Goal: Task Accomplishment & Management: Use online tool/utility

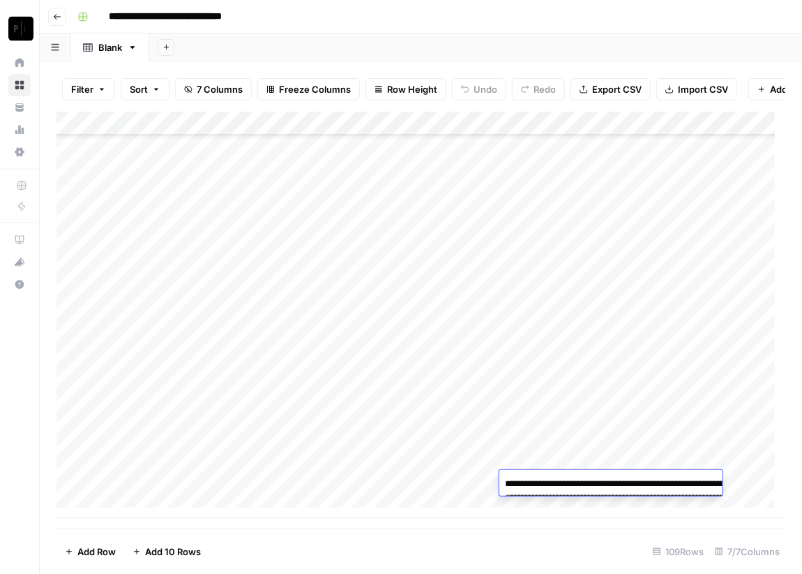
scroll to position [2235, 0]
click at [16, 22] on img "Workspace: Paragon Intel - Copyediting" at bounding box center [20, 28] width 25 height 25
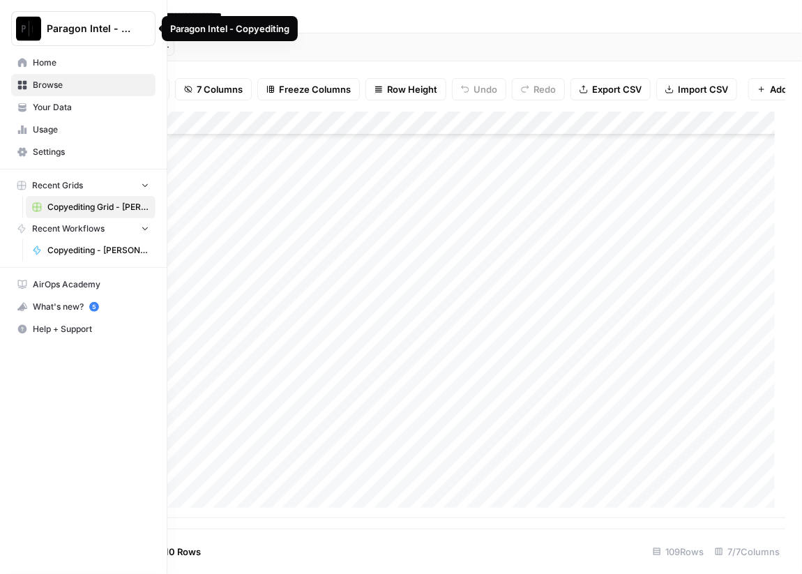
click at [40, 85] on span "Browse" at bounding box center [91, 85] width 117 height 13
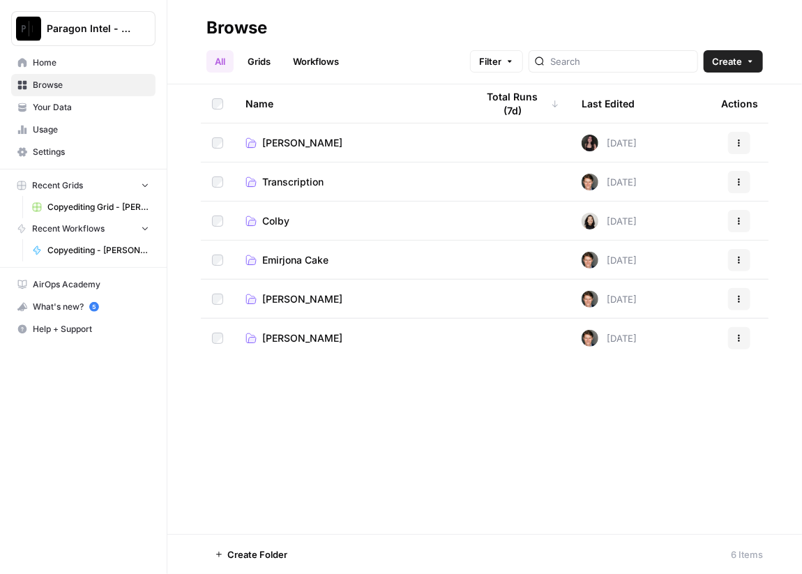
click at [290, 261] on span "Emirjona Cake" at bounding box center [295, 260] width 66 height 14
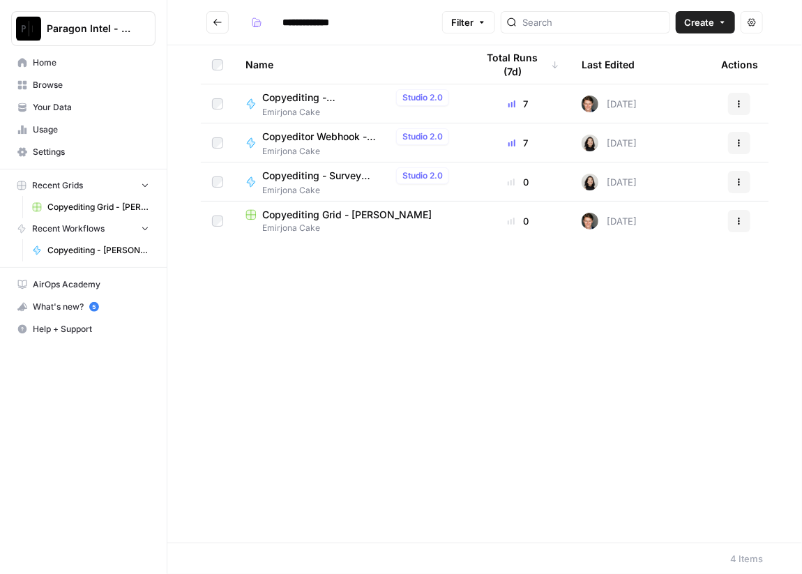
click at [322, 99] on span "Copyediting - [PERSON_NAME]" at bounding box center [326, 98] width 128 height 14
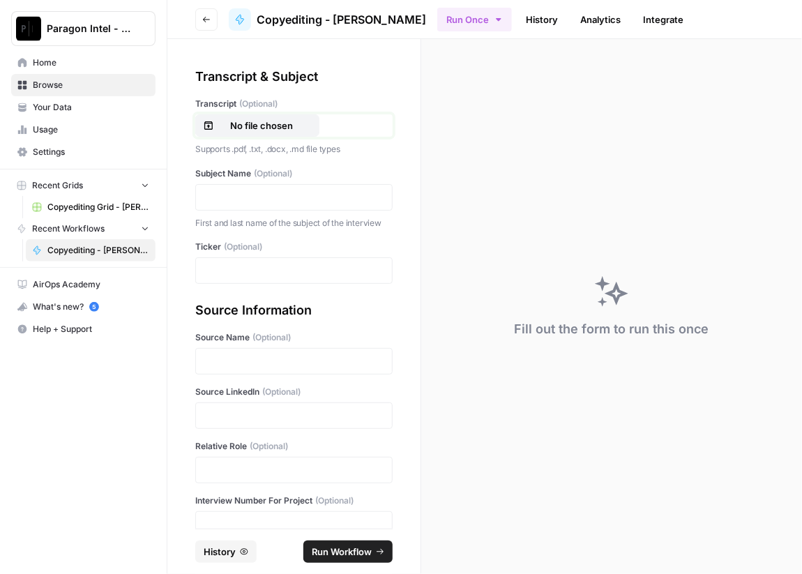
click at [269, 120] on p "No file chosen" at bounding box center [261, 126] width 89 height 14
click at [259, 185] on div at bounding box center [293, 197] width 197 height 27
click at [259, 190] on p at bounding box center [293, 197] width 179 height 14
click at [230, 269] on div "Ticker (Optional)" at bounding box center [293, 262] width 197 height 43
click at [230, 284] on div at bounding box center [293, 270] width 197 height 27
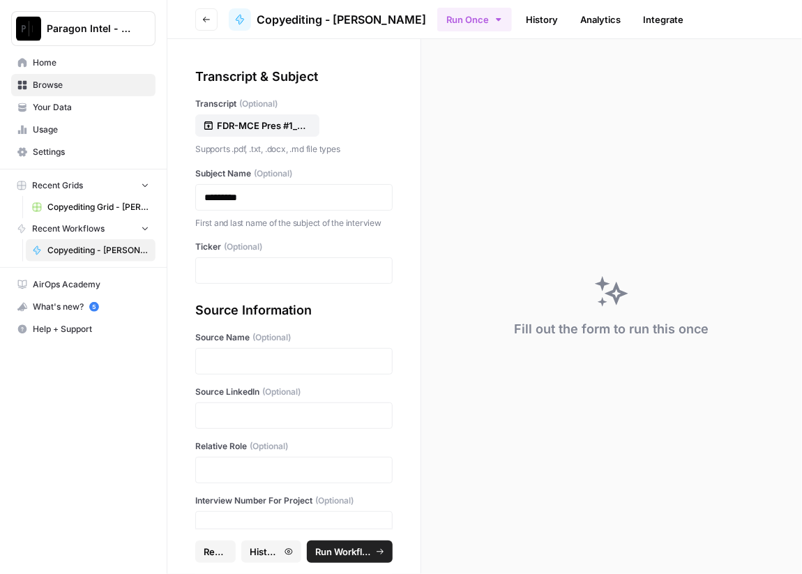
click at [230, 284] on div at bounding box center [293, 270] width 197 height 27
click at [308, 278] on p at bounding box center [293, 271] width 179 height 14
click at [257, 368] on p at bounding box center [293, 361] width 179 height 14
click at [216, 423] on p at bounding box center [293, 416] width 179 height 14
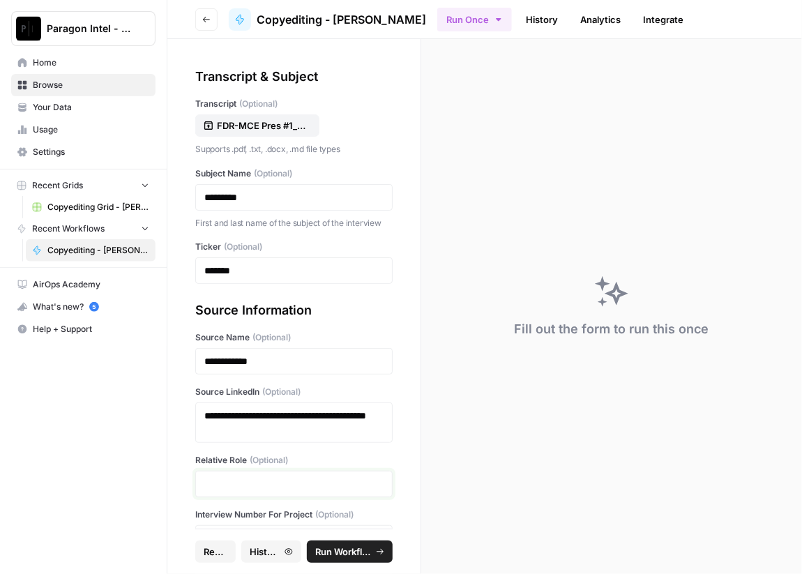
click at [218, 491] on p at bounding box center [293, 484] width 179 height 14
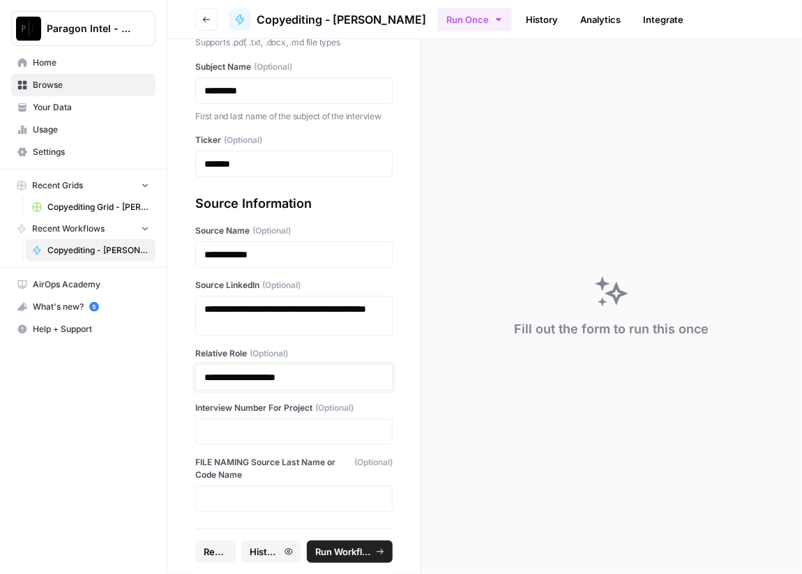
scroll to position [118, 0]
click at [257, 433] on p at bounding box center [293, 432] width 179 height 14
click at [350, 548] on span "Run Workflow" at bounding box center [343, 552] width 57 height 14
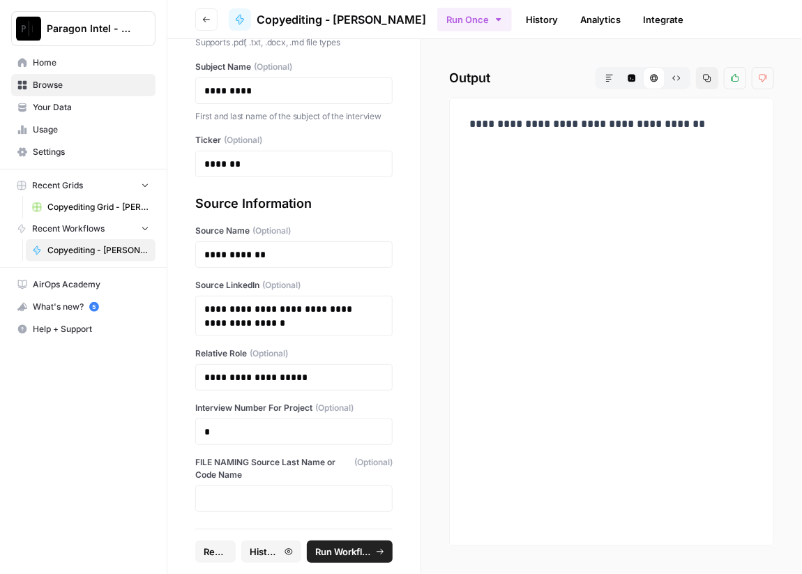
click at [59, 62] on span "Home" at bounding box center [91, 63] width 117 height 13
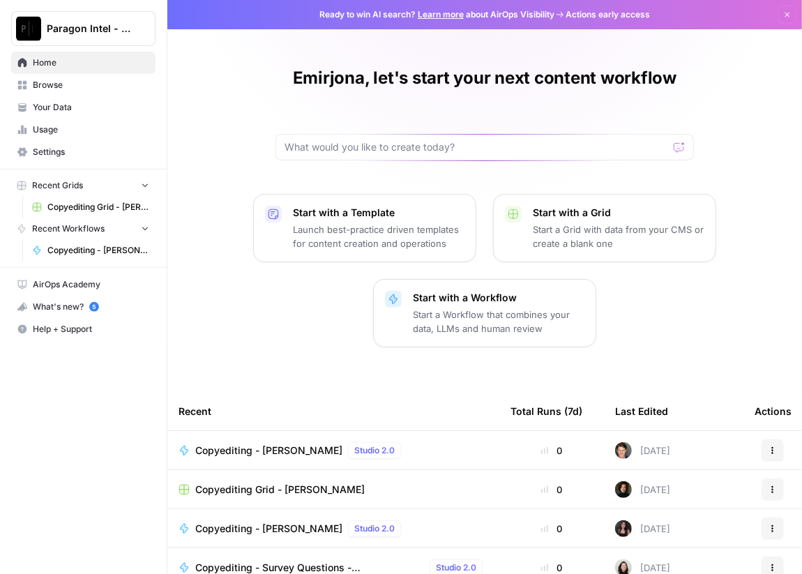
click at [58, 106] on span "Your Data" at bounding box center [91, 107] width 117 height 13
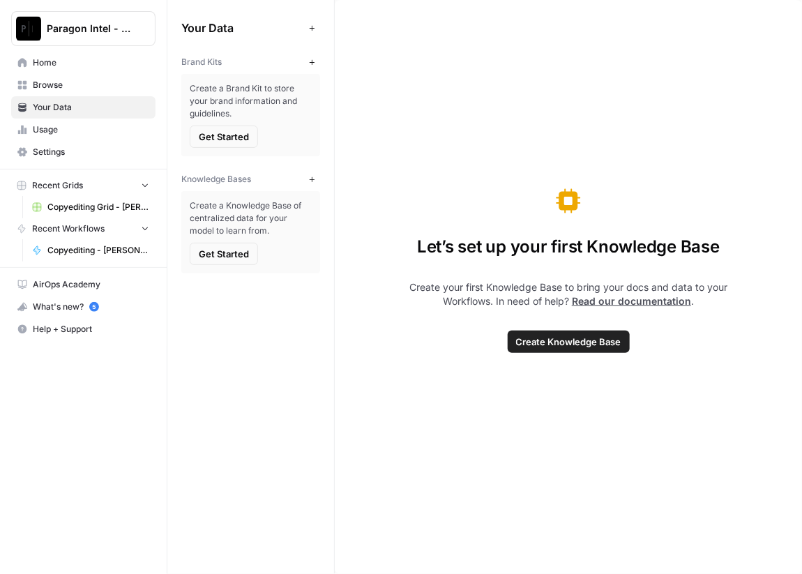
click at [57, 84] on span "Browse" at bounding box center [91, 85] width 117 height 13
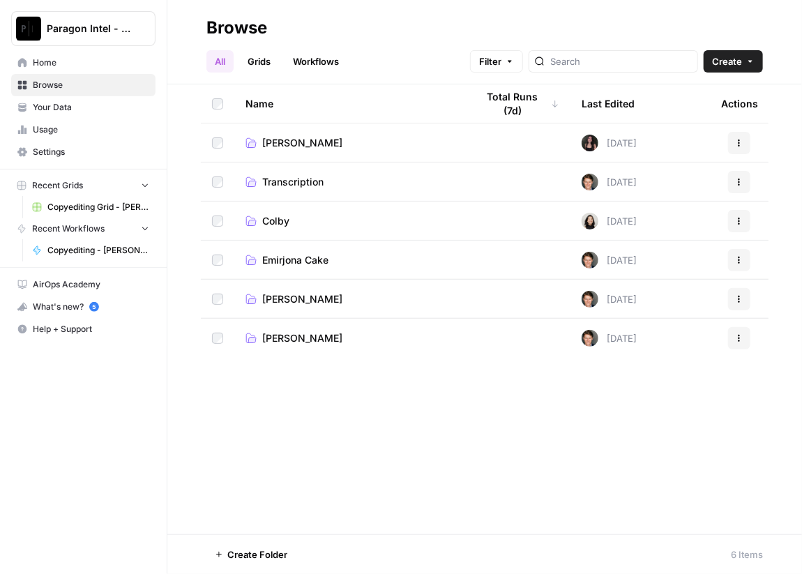
click at [321, 260] on span "Emirjona Cake" at bounding box center [295, 260] width 66 height 14
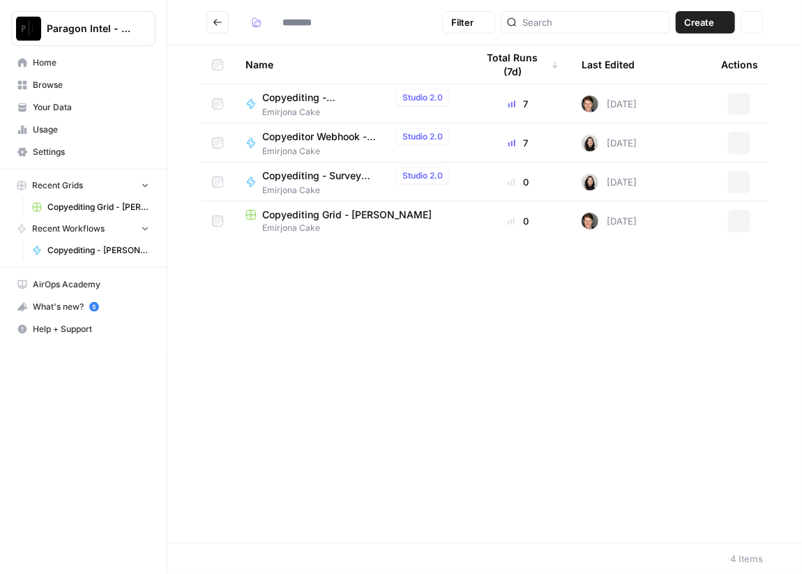
type input "**********"
click at [329, 210] on span "Copyediting Grid - [PERSON_NAME]" at bounding box center [347, 215] width 170 height 14
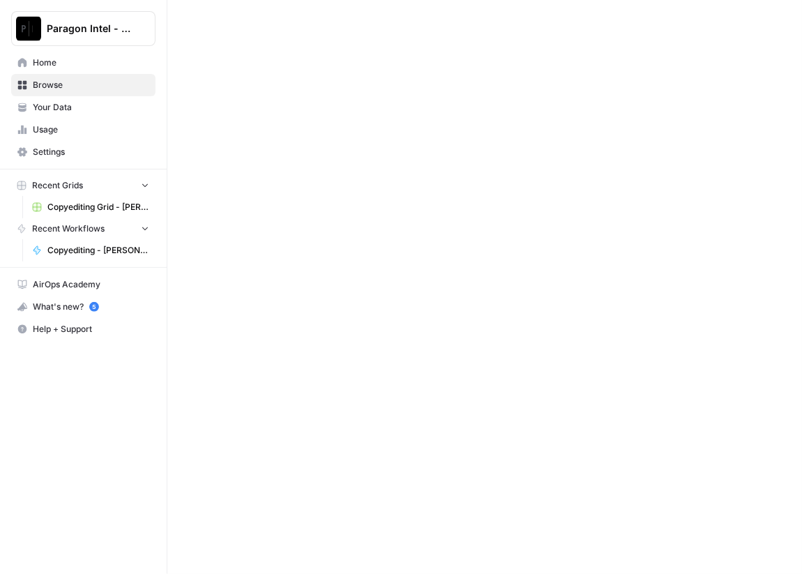
click at [329, 210] on div at bounding box center [484, 287] width 635 height 574
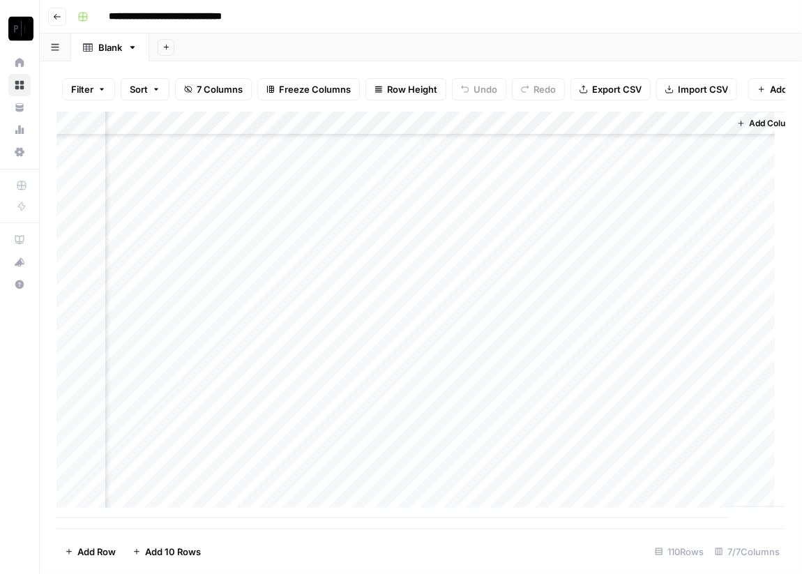
scroll to position [2259, 451]
click at [491, 481] on div "Add Column" at bounding box center [421, 315] width 729 height 407
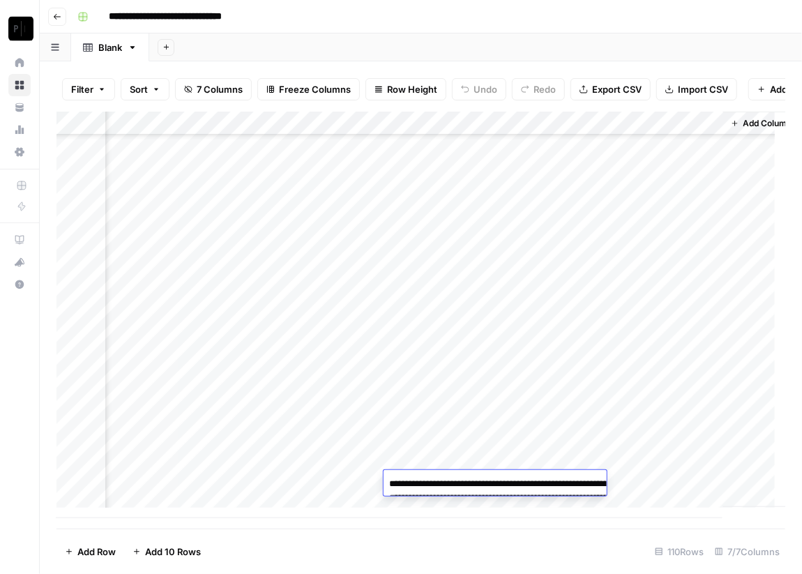
click at [491, 481] on textarea "**********" at bounding box center [523, 511] width 279 height 75
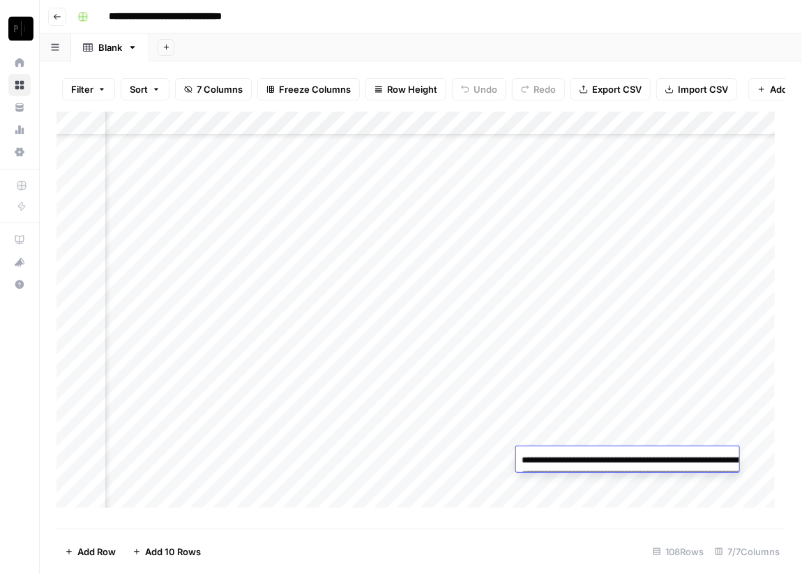
scroll to position [2212, 246]
